Goal: Contribute content: Contribute content

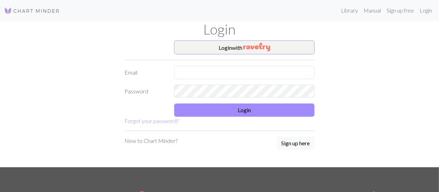
click at [208, 58] on form "Login with Email Password Login Forgot your password?" at bounding box center [220, 82] width 190 height 84
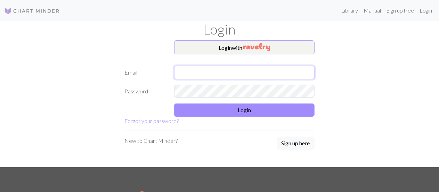
click at [209, 70] on input "text" at bounding box center [244, 72] width 140 height 13
type input "[EMAIL_ADDRESS][DOMAIN_NAME]"
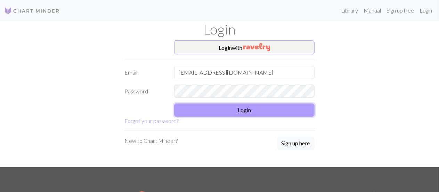
click at [224, 105] on button "Login" at bounding box center [244, 109] width 140 height 13
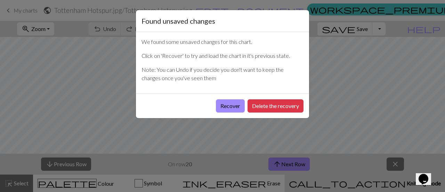
click at [224, 105] on button "Recover" at bounding box center [230, 105] width 29 height 13
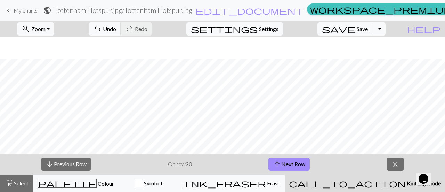
scroll to position [421, 0]
click at [202, 153] on div at bounding box center [222, 95] width 445 height 116
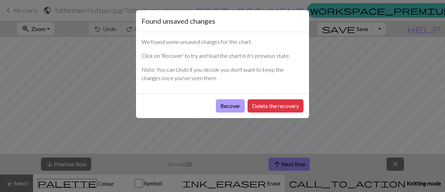
click at [227, 104] on button "Recover" at bounding box center [230, 105] width 29 height 13
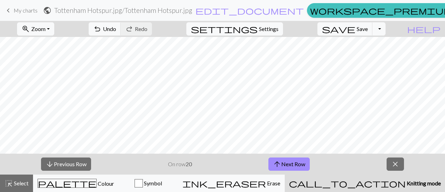
click at [24, 9] on span "My charts" at bounding box center [26, 10] width 24 height 7
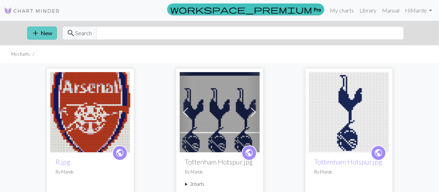
click at [50, 31] on button "add New" at bounding box center [42, 32] width 30 height 13
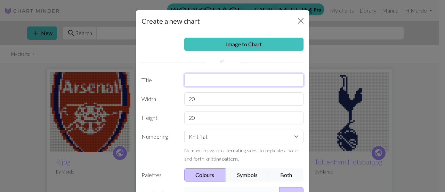
click at [217, 74] on input "text" at bounding box center [244, 79] width 120 height 13
type input "Batman"
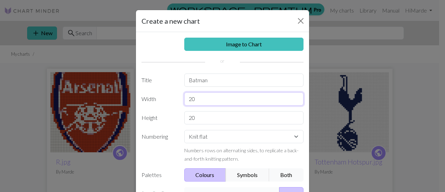
click at [215, 95] on input "20" at bounding box center [244, 98] width 120 height 13
type input "2"
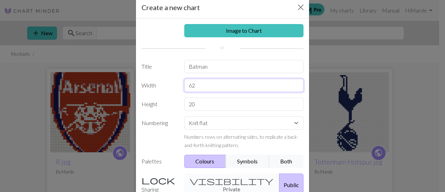
scroll to position [14, 0]
type input "64"
click at [242, 123] on select "Knit flat Knit in the round Lace knitting Cross stitch" at bounding box center [244, 122] width 120 height 13
click at [238, 123] on select "Knit flat Knit in the round Lace knitting Cross stitch" at bounding box center [244, 122] width 120 height 13
click at [210, 105] on input "20" at bounding box center [244, 103] width 120 height 13
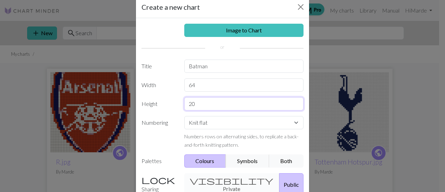
type input "2"
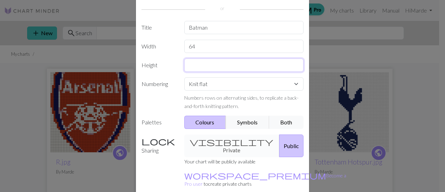
scroll to position [81, 0]
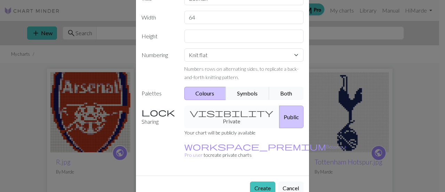
click at [218, 111] on div "Image to Chart Title Batman Width 64 Height Numbering Knit flat Knit in the rou…" at bounding box center [222, 63] width 173 height 225
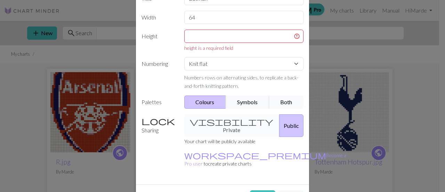
scroll to position [40, 0]
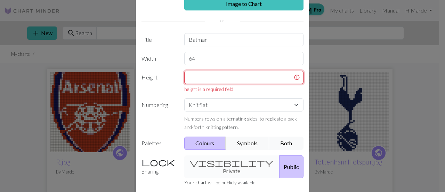
click at [225, 81] on input "text" at bounding box center [244, 77] width 120 height 13
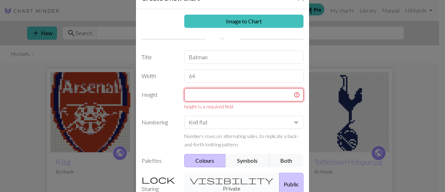
scroll to position [17, 0]
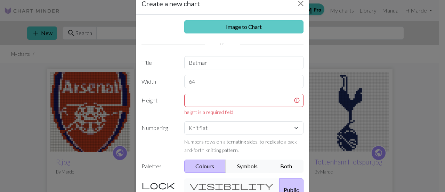
click at [245, 23] on link "Image to Chart" at bounding box center [244, 26] width 120 height 13
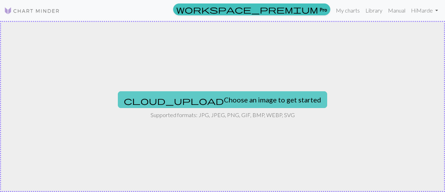
click at [233, 100] on button "cloud_upload Choose an image to get started" at bounding box center [222, 99] width 209 height 17
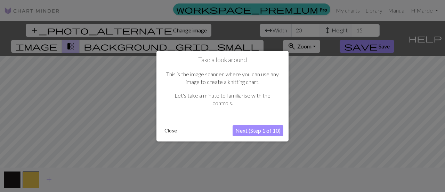
click at [259, 132] on button "Next (Step 1 of 10)" at bounding box center [258, 130] width 51 height 11
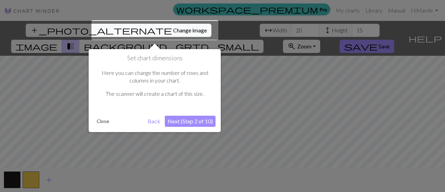
click at [104, 120] on button "Close" at bounding box center [103, 121] width 18 height 10
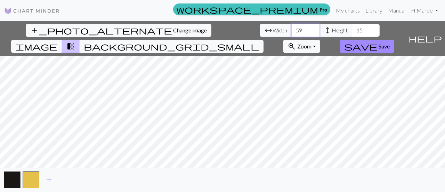
click at [291, 29] on input "59" at bounding box center [305, 30] width 28 height 13
click at [291, 29] on input "60" at bounding box center [305, 30] width 28 height 13
click at [291, 32] on input "59" at bounding box center [305, 30] width 28 height 13
click at [291, 32] on input "58" at bounding box center [305, 30] width 28 height 13
click at [291, 32] on input "57" at bounding box center [305, 30] width 28 height 13
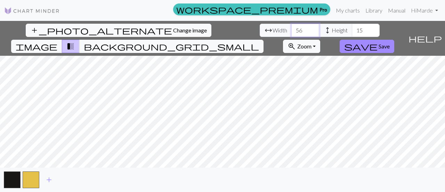
click at [291, 32] on input "56" at bounding box center [305, 30] width 28 height 13
click at [291, 32] on input "55" at bounding box center [305, 30] width 28 height 13
click at [291, 32] on input "54" at bounding box center [305, 30] width 28 height 13
click at [291, 33] on input "53" at bounding box center [305, 30] width 28 height 13
click at [291, 33] on input "52" at bounding box center [305, 30] width 28 height 13
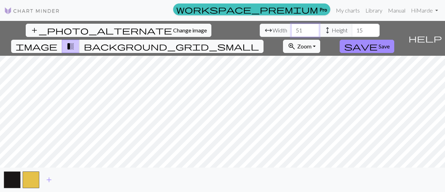
click at [291, 33] on input "51" at bounding box center [305, 30] width 28 height 13
click at [291, 33] on input "50" at bounding box center [305, 30] width 28 height 13
click at [291, 33] on input "49" at bounding box center [305, 30] width 28 height 13
type input "48"
click at [291, 33] on input "48" at bounding box center [305, 30] width 28 height 13
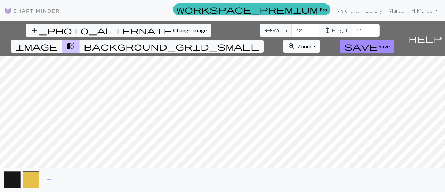
click at [323, 28] on span "height" at bounding box center [327, 30] width 8 height 10
click at [352, 29] on input "16" at bounding box center [366, 30] width 28 height 13
click at [352, 29] on input "17" at bounding box center [366, 30] width 28 height 13
click at [352, 29] on input "18" at bounding box center [366, 30] width 28 height 13
click at [352, 29] on input "19" at bounding box center [366, 30] width 28 height 13
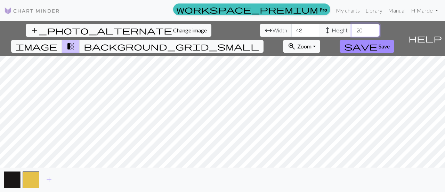
click at [352, 29] on input "20" at bounding box center [366, 30] width 28 height 13
click at [352, 29] on input "21" at bounding box center [366, 30] width 28 height 13
click at [352, 29] on input "22" at bounding box center [366, 30] width 28 height 13
click at [352, 29] on input "23" at bounding box center [366, 30] width 28 height 13
click at [352, 28] on input "24" at bounding box center [366, 30] width 28 height 13
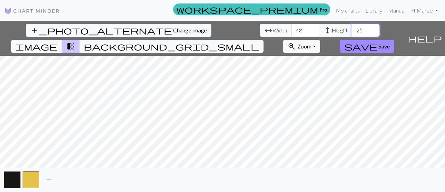
click at [352, 27] on input "25" at bounding box center [366, 30] width 28 height 13
click at [352, 27] on input "26" at bounding box center [366, 30] width 28 height 13
click at [352, 27] on input "27" at bounding box center [366, 30] width 28 height 13
click at [352, 27] on input "28" at bounding box center [366, 30] width 28 height 13
click at [352, 27] on input "29" at bounding box center [366, 30] width 28 height 13
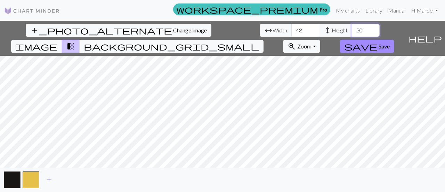
type input "30"
click at [352, 27] on input "30" at bounding box center [366, 30] width 28 height 13
click at [57, 41] on span "image" at bounding box center [37, 46] width 42 height 10
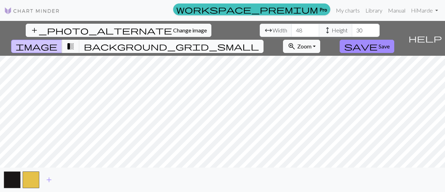
click at [259, 41] on span "background_grid_small" at bounding box center [171, 46] width 175 height 10
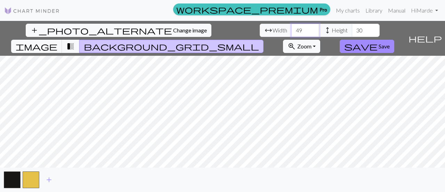
click at [291, 29] on input "49" at bounding box center [305, 30] width 28 height 13
click at [291, 29] on input "50" at bounding box center [305, 30] width 28 height 13
click at [291, 29] on input "51" at bounding box center [305, 30] width 28 height 13
click at [291, 29] on input "52" at bounding box center [305, 30] width 28 height 13
click at [291, 29] on input "53" at bounding box center [305, 30] width 28 height 13
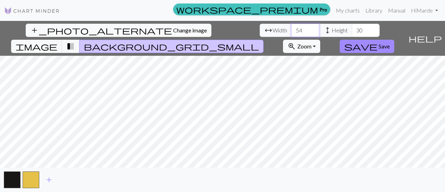
type input "54"
click at [291, 27] on input "54" at bounding box center [305, 30] width 28 height 13
click at [378, 41] on span "save" at bounding box center [360, 46] width 33 height 10
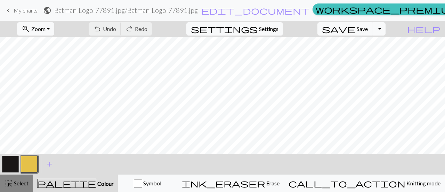
click at [13, 184] on span "Select" at bounding box center [21, 182] width 16 height 7
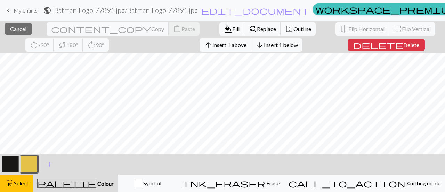
click at [70, 178] on button "palette Colour Colour" at bounding box center [75, 182] width 85 height 17
click at [68, 183] on div "palette Colour Colour" at bounding box center [75, 182] width 76 height 9
click at [26, 181] on span "Select" at bounding box center [21, 182] width 16 height 7
click at [219, 47] on span "Insert 1 left" at bounding box center [232, 44] width 27 height 7
click at [219, 43] on span "Insert 1 left" at bounding box center [232, 44] width 27 height 7
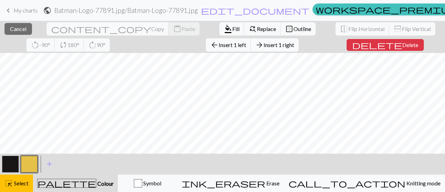
click at [264, 44] on span "Insert 1 right" at bounding box center [279, 44] width 31 height 7
click at [219, 44] on span "Insert 1 left" at bounding box center [232, 44] width 27 height 7
click at [206, 48] on button "arrow_back Insert 1 left" at bounding box center [228, 44] width 45 height 13
click at [264, 44] on span "Insert 1 right" at bounding box center [279, 44] width 31 height 7
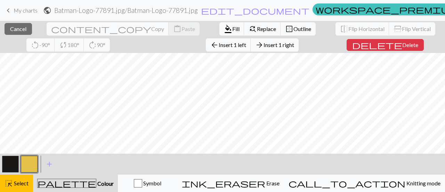
click at [264, 42] on span "Insert 1 right" at bounding box center [279, 44] width 31 height 7
click at [219, 43] on span "Insert 1 left" at bounding box center [232, 44] width 27 height 7
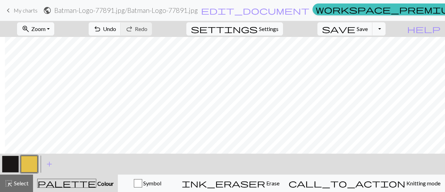
scroll to position [0, 30]
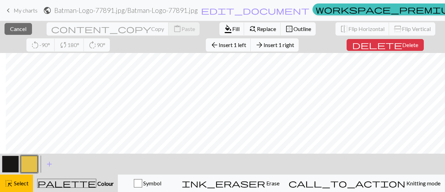
click at [251, 48] on button "arrow_forward Insert 1 right" at bounding box center [275, 44] width 48 height 13
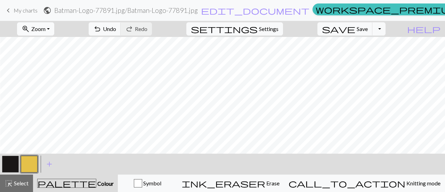
click at [46, 27] on span "Zoom" at bounding box center [38, 28] width 14 height 7
click at [61, 46] on button "Fit all" at bounding box center [45, 43] width 55 height 11
click at [46, 31] on span "Zoom" at bounding box center [38, 28] width 14 height 7
click at [55, 85] on button "50%" at bounding box center [45, 83] width 55 height 11
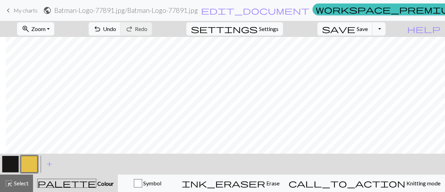
click at [54, 34] on button "zoom_in Zoom Zoom" at bounding box center [35, 28] width 37 height 13
click at [53, 96] on button "100%" at bounding box center [45, 94] width 55 height 11
click at [54, 27] on button "zoom_in Zoom Zoom" at bounding box center [35, 28] width 37 height 13
click at [51, 81] on button "50%" at bounding box center [45, 83] width 55 height 11
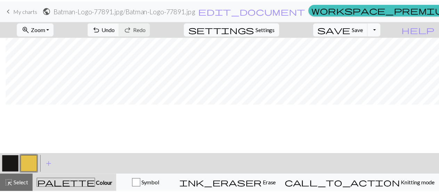
scroll to position [0, 6]
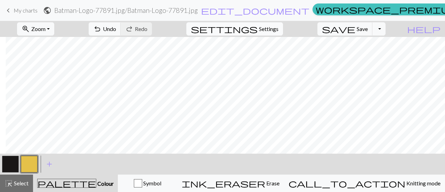
click at [278, 25] on span "Settings" at bounding box center [268, 29] width 19 height 8
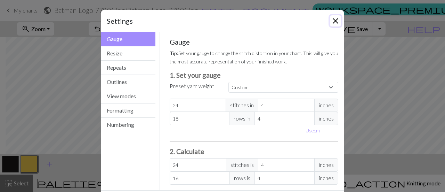
click at [334, 23] on button "Close" at bounding box center [335, 20] width 11 height 11
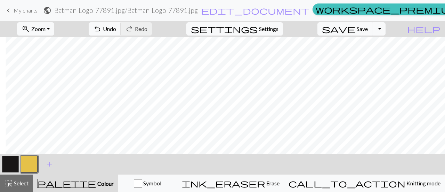
click at [17, 11] on span "My charts" at bounding box center [26, 10] width 24 height 7
click at [31, 10] on span "My charts" at bounding box center [26, 10] width 24 height 7
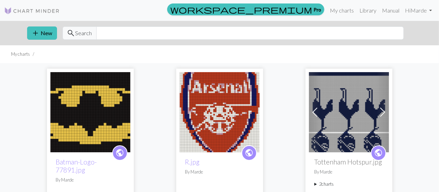
click at [102, 125] on img at bounding box center [90, 112] width 80 height 80
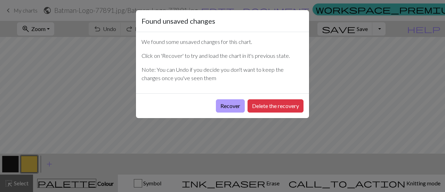
click at [239, 108] on button "Recover" at bounding box center [230, 105] width 29 height 13
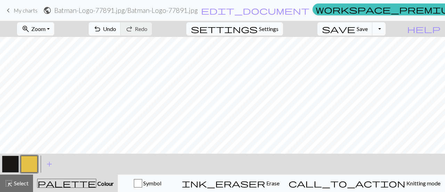
click at [13, 11] on link "keyboard_arrow_left My charts" at bounding box center [20, 11] width 33 height 12
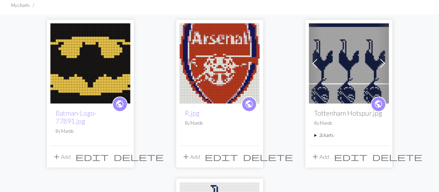
scroll to position [50, 0]
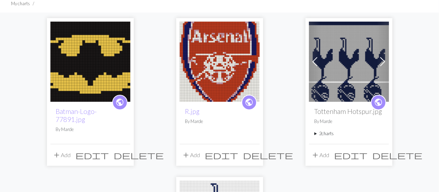
click at [126, 155] on span "delete" at bounding box center [139, 155] width 50 height 10
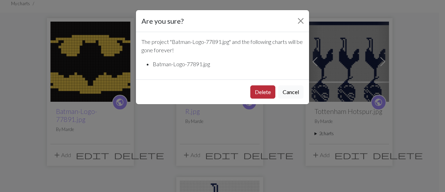
click at [270, 91] on button "Delete" at bounding box center [262, 91] width 25 height 13
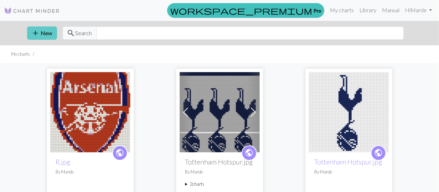
click at [44, 32] on button "add New" at bounding box center [42, 32] width 30 height 13
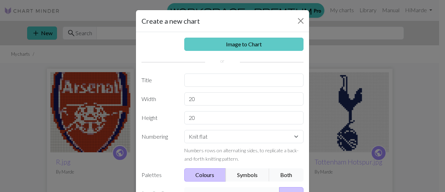
click at [213, 47] on link "Image to Chart" at bounding box center [244, 44] width 120 height 13
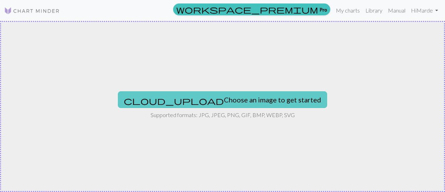
click at [228, 101] on button "cloud_upload Choose an image to get started" at bounding box center [222, 99] width 209 height 17
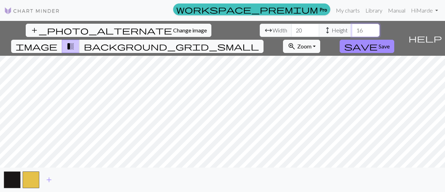
click at [352, 28] on input "16" at bounding box center [366, 30] width 28 height 13
type input "17"
click at [352, 28] on input "17" at bounding box center [366, 30] width 28 height 13
click at [264, 40] on button "background_grid_small" at bounding box center [171, 46] width 184 height 13
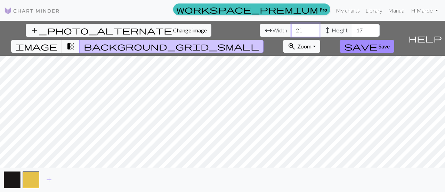
click at [291, 27] on input "21" at bounding box center [305, 30] width 28 height 13
click at [291, 27] on input "22" at bounding box center [305, 30] width 28 height 13
click at [291, 27] on input "23" at bounding box center [305, 30] width 28 height 13
click at [291, 27] on input "24" at bounding box center [305, 30] width 28 height 13
click at [291, 27] on input "25" at bounding box center [305, 30] width 28 height 13
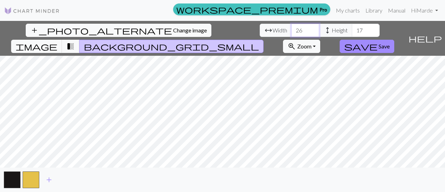
click at [291, 27] on input "26" at bounding box center [305, 30] width 28 height 13
click at [291, 27] on input "27" at bounding box center [305, 30] width 28 height 13
click at [291, 27] on input "28" at bounding box center [305, 30] width 28 height 13
click at [291, 27] on input "29" at bounding box center [305, 30] width 28 height 13
type input "30"
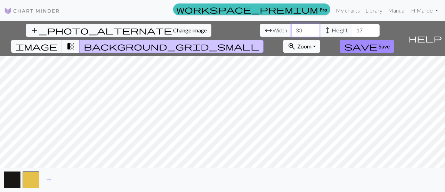
click at [291, 27] on input "30" at bounding box center [305, 30] width 28 height 13
click at [352, 27] on input "18" at bounding box center [366, 30] width 28 height 13
click at [352, 27] on input "19" at bounding box center [366, 30] width 28 height 13
click at [352, 27] on input "20" at bounding box center [366, 30] width 28 height 13
click at [352, 27] on input "21" at bounding box center [366, 30] width 28 height 13
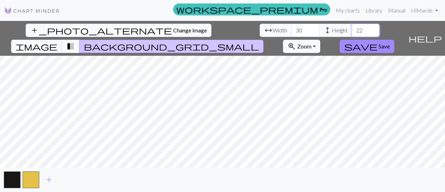
click at [352, 27] on input "22" at bounding box center [366, 30] width 28 height 13
click at [352, 27] on input "23" at bounding box center [366, 30] width 28 height 13
click at [352, 27] on input "24" at bounding box center [366, 30] width 28 height 13
click at [352, 27] on input "25" at bounding box center [366, 30] width 28 height 13
click at [352, 27] on input "26" at bounding box center [366, 30] width 28 height 13
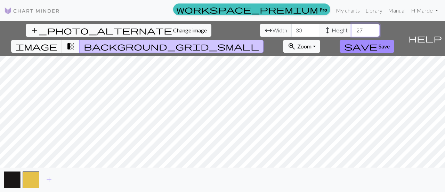
click at [352, 27] on input "27" at bounding box center [366, 30] width 28 height 13
click at [352, 27] on input "28" at bounding box center [366, 30] width 28 height 13
click at [352, 27] on input "29" at bounding box center [366, 30] width 28 height 13
click at [352, 27] on input "30" at bounding box center [366, 30] width 28 height 13
click at [352, 27] on input "32" at bounding box center [366, 30] width 28 height 13
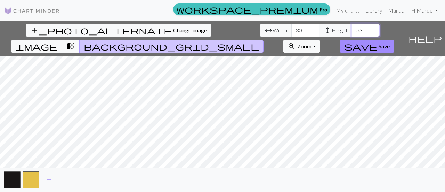
click at [352, 27] on input "33" at bounding box center [366, 30] width 28 height 13
click at [352, 27] on input "34" at bounding box center [366, 30] width 28 height 13
click at [352, 27] on input "35" at bounding box center [366, 30] width 28 height 13
type input "36"
click at [352, 27] on input "36" at bounding box center [366, 30] width 28 height 13
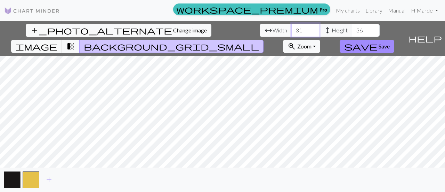
click at [291, 27] on input "31" at bounding box center [305, 30] width 28 height 13
type input "32"
click at [291, 27] on input "32" at bounding box center [305, 30] width 28 height 13
click at [390, 43] on span "Save" at bounding box center [384, 46] width 11 height 7
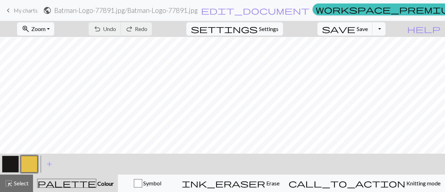
scroll to position [26, 0]
click at [13, 166] on button "button" at bounding box center [10, 163] width 17 height 17
click at [25, 166] on button "button" at bounding box center [29, 163] width 17 height 17
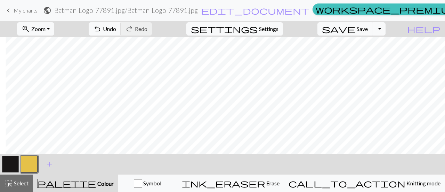
click at [7, 163] on button "button" at bounding box center [10, 163] width 17 height 17
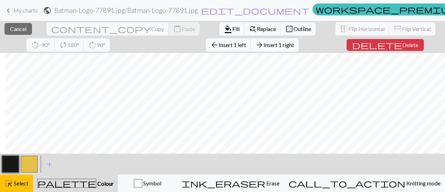
click at [264, 45] on span "Insert 1 right" at bounding box center [279, 44] width 31 height 7
click at [264, 47] on span "Insert 1 right" at bounding box center [279, 44] width 31 height 7
click at [219, 46] on span "Insert 1 left" at bounding box center [232, 44] width 27 height 7
click at [219, 47] on span "Insert 1 left" at bounding box center [232, 44] width 27 height 7
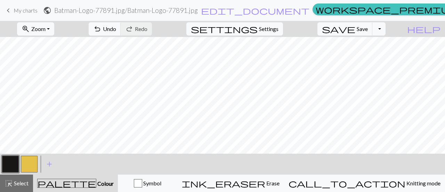
scroll to position [106, 0]
click at [54, 30] on button "zoom_in Zoom Zoom" at bounding box center [35, 28] width 37 height 13
click at [51, 82] on button "50%" at bounding box center [45, 83] width 55 height 11
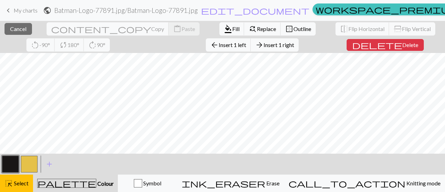
click at [130, 53] on div "close Cancel content_copy Copy content_paste Paste format_color_fill Fill find_…" at bounding box center [222, 106] width 445 height 171
click at [206, 41] on button "arrow_back Insert 1 left" at bounding box center [228, 44] width 45 height 13
click at [251, 49] on button "arrow_forward Insert 1 right" at bounding box center [275, 44] width 48 height 13
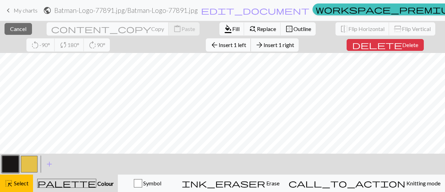
click at [219, 44] on span "Insert 1 left" at bounding box center [232, 44] width 27 height 7
click at [219, 43] on span "Insert 1 left" at bounding box center [232, 44] width 27 height 7
click at [219, 46] on span "Insert 1 left" at bounding box center [232, 44] width 27 height 7
click at [251, 49] on button "arrow_forward Insert 1 right" at bounding box center [275, 44] width 48 height 13
click at [251, 48] on button "arrow_forward Insert 1 right" at bounding box center [275, 44] width 48 height 13
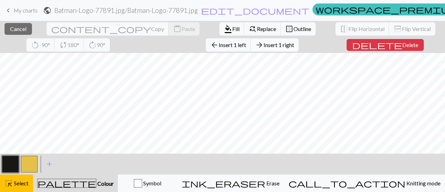
click at [251, 48] on button "arrow_forward Insert 1 right" at bounding box center [275, 44] width 48 height 13
click at [219, 46] on span "Insert 1 left" at bounding box center [232, 44] width 27 height 7
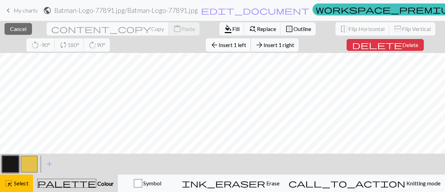
click at [219, 43] on span "Insert 1 left" at bounding box center [232, 44] width 27 height 7
click at [210, 46] on span "arrow_back" at bounding box center [214, 45] width 8 height 10
click at [264, 44] on span "Insert 1 right" at bounding box center [279, 44] width 31 height 7
click at [251, 48] on button "arrow_forward Insert 1 right" at bounding box center [275, 44] width 48 height 13
click at [219, 46] on span "Insert 1 left" at bounding box center [232, 44] width 27 height 7
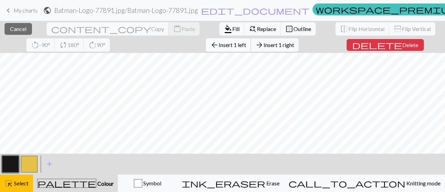
click at [219, 42] on span "Insert 1 left" at bounding box center [232, 44] width 27 height 7
click at [264, 44] on span "Insert 1 right" at bounding box center [279, 44] width 31 height 7
click at [251, 49] on button "arrow_forward Insert 1 right" at bounding box center [275, 44] width 48 height 13
click at [219, 43] on span "Insert 1 left" at bounding box center [232, 44] width 27 height 7
click at [206, 48] on button "arrow_back Insert 1 left" at bounding box center [228, 44] width 45 height 13
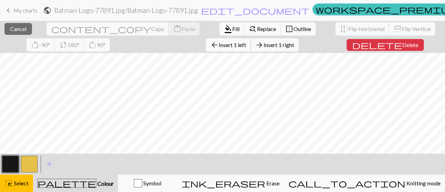
click at [206, 50] on button "arrow_back Insert 1 left" at bounding box center [228, 44] width 45 height 13
click at [264, 45] on span "Insert 1 right" at bounding box center [279, 44] width 31 height 7
click at [264, 42] on span "Insert 1 right" at bounding box center [279, 44] width 31 height 7
click at [251, 50] on button "arrow_forward Insert 1 right" at bounding box center [275, 44] width 48 height 13
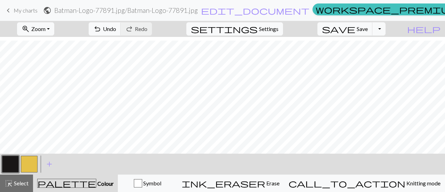
scroll to position [25, 0]
click at [368, 27] on span "Save" at bounding box center [362, 28] width 11 height 7
click at [116, 31] on span "Undo" at bounding box center [109, 28] width 13 height 7
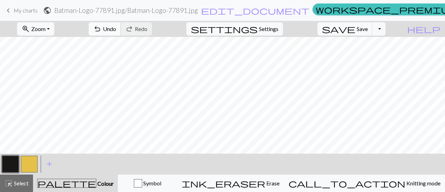
click at [116, 27] on span "Undo" at bounding box center [109, 28] width 13 height 7
click at [35, 168] on button "button" at bounding box center [29, 163] width 17 height 17
click at [2, 162] on button "button" at bounding box center [10, 163] width 17 height 17
click at [29, 164] on button "button" at bounding box center [29, 163] width 17 height 17
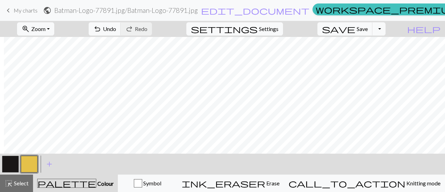
click at [13, 163] on button "button" at bounding box center [10, 163] width 17 height 17
